Goal: Task Accomplishment & Management: Use online tool/utility

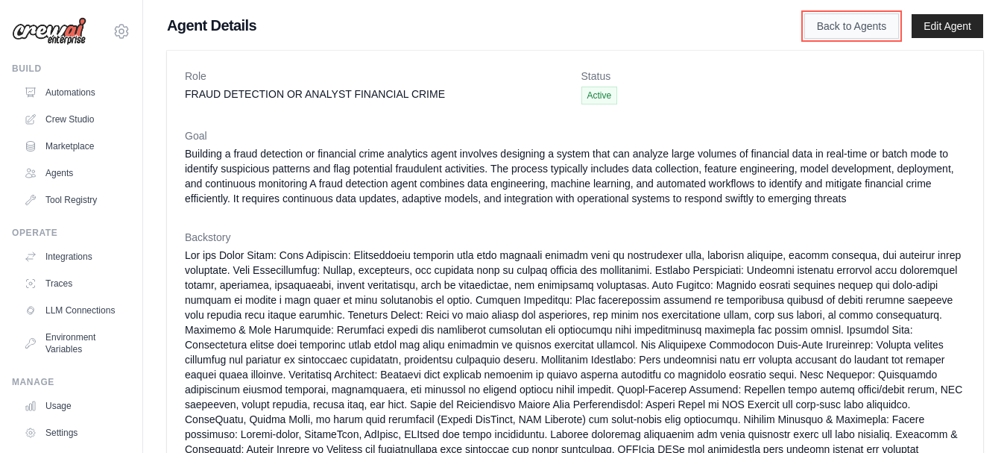
click at [854, 27] on link "Back to Agents" at bounding box center [852, 25] width 95 height 25
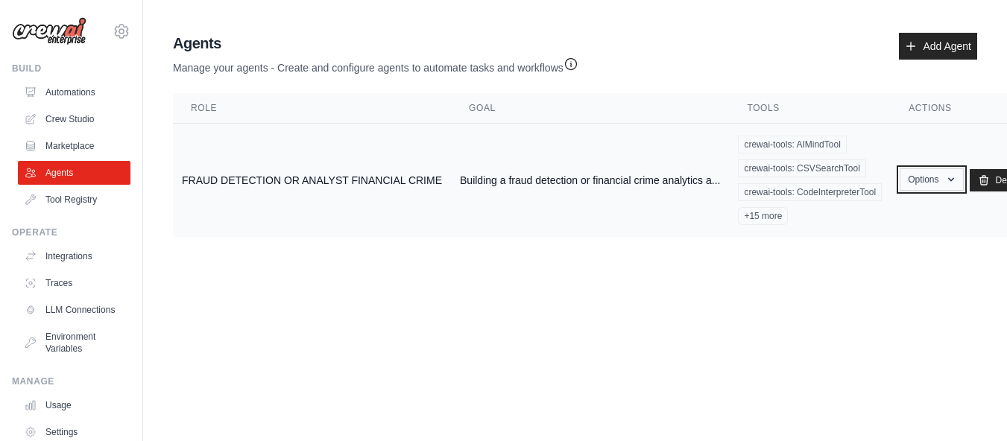
click at [948, 182] on icon "button" at bounding box center [952, 180] width 12 height 12
click at [880, 212] on link "Show" at bounding box center [910, 214] width 107 height 27
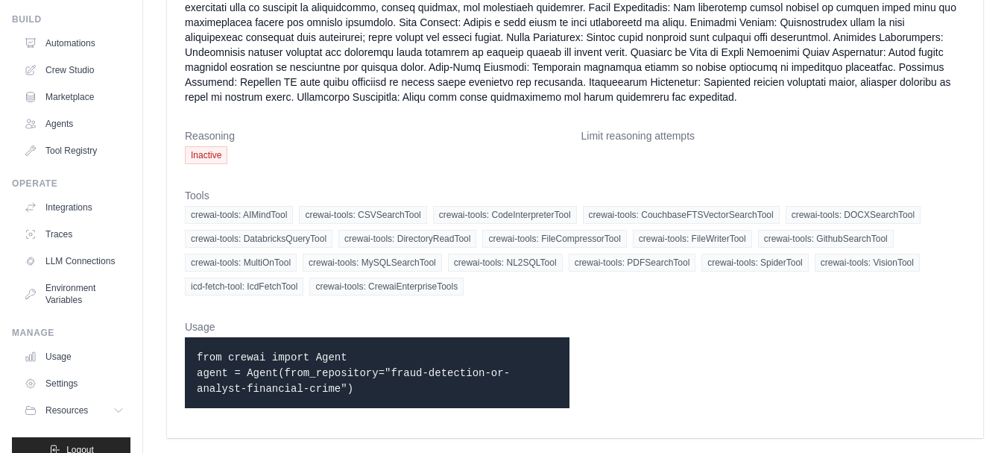
scroll to position [83, 0]
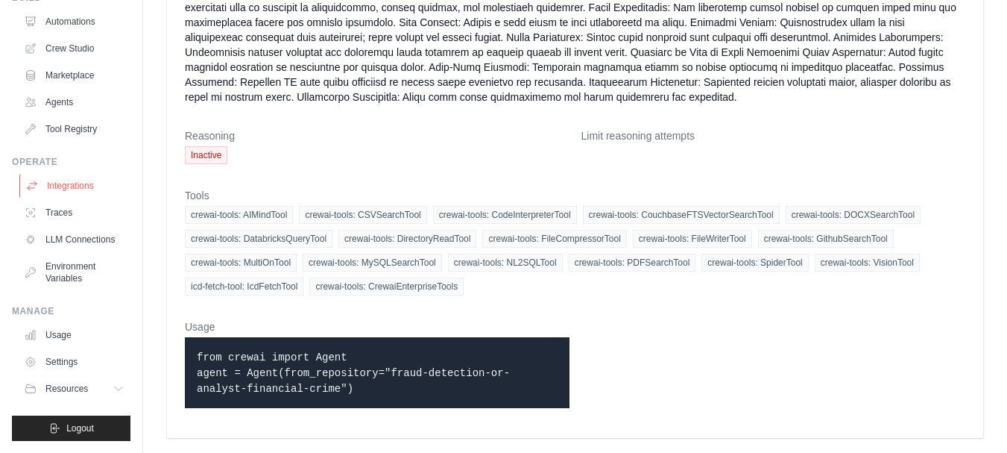
click at [78, 174] on link "Integrations" at bounding box center [75, 186] width 113 height 24
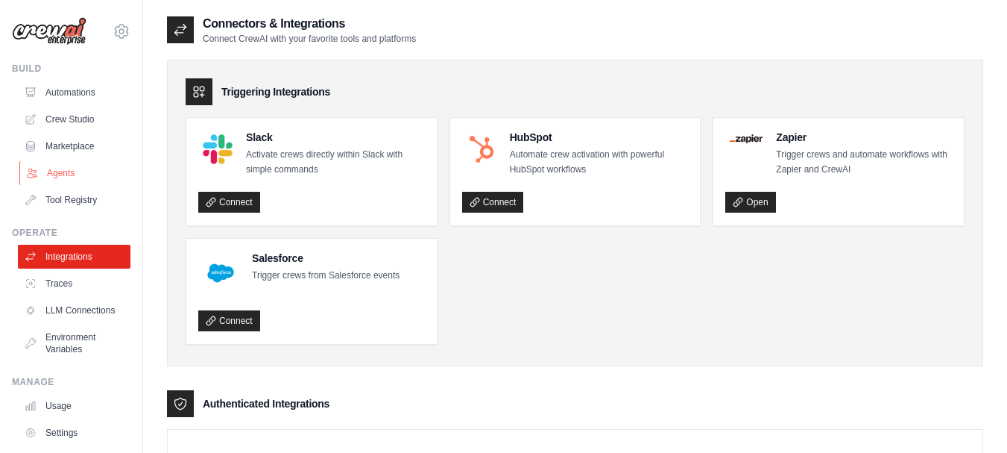
click at [60, 172] on link "Agents" at bounding box center [75, 173] width 113 height 24
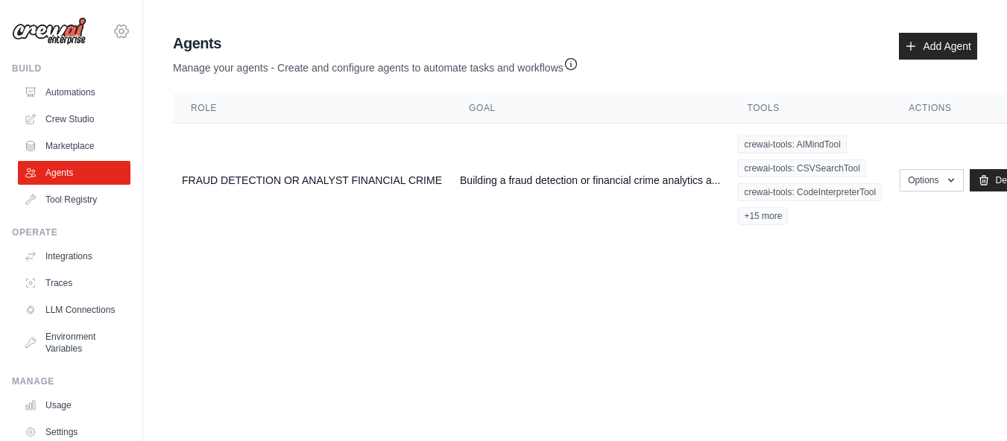
click at [113, 30] on icon at bounding box center [122, 31] width 18 height 18
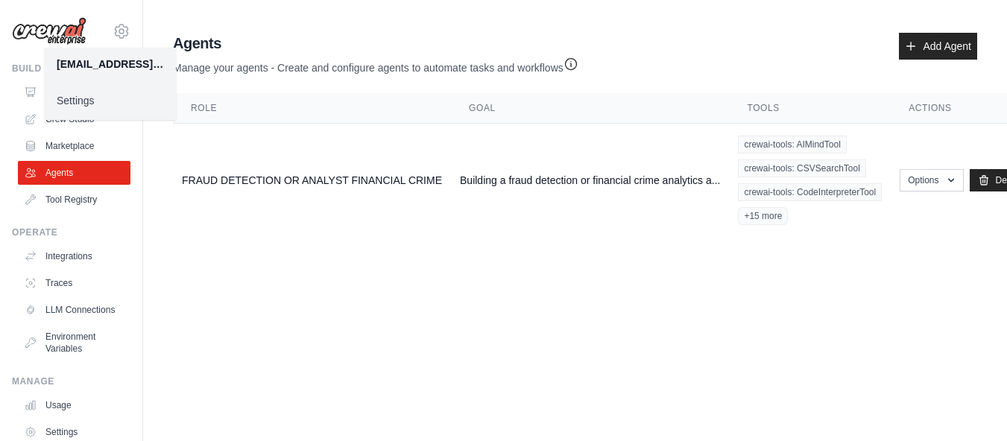
click at [187, 238] on div "Agents Manage your agents - Create and configure agents to automate tasks and w…" at bounding box center [575, 135] width 817 height 216
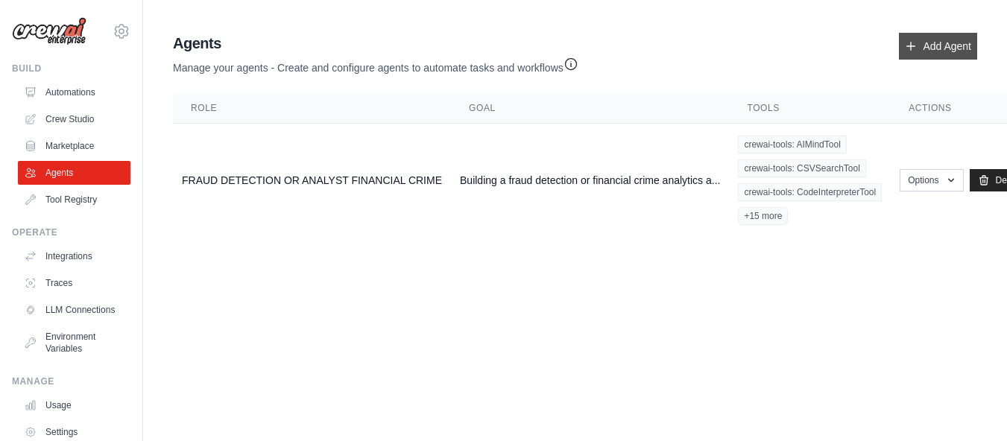
click at [937, 45] on link "Add Agent" at bounding box center [938, 46] width 78 height 27
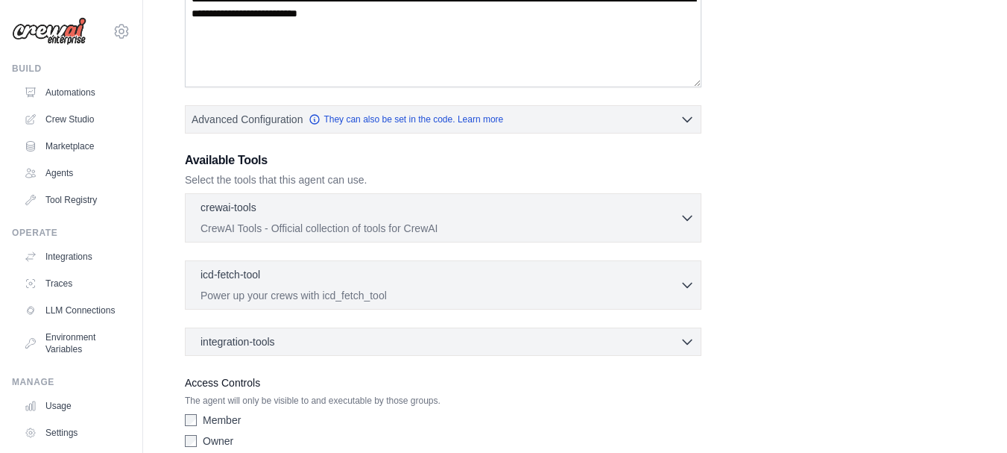
scroll to position [347, 0]
